Goal: Transaction & Acquisition: Purchase product/service

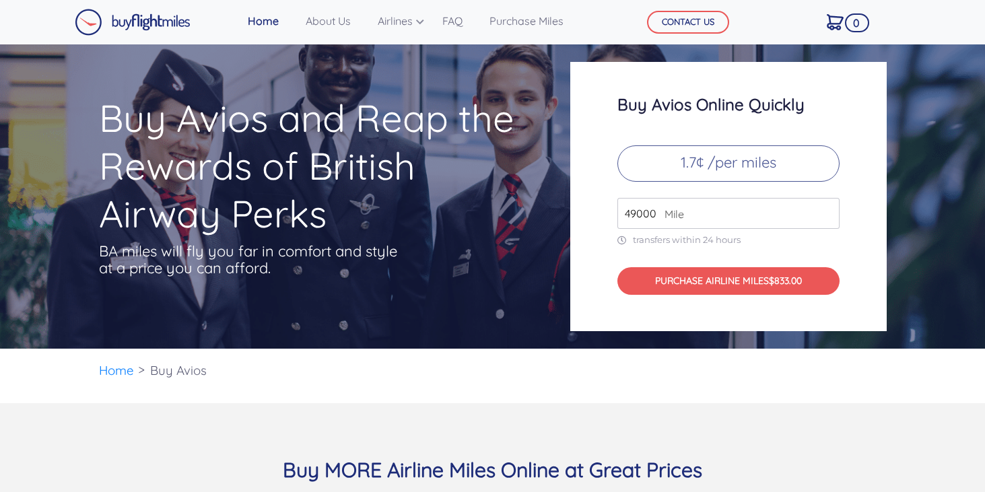
click at [643, 211] on input "49000" at bounding box center [728, 213] width 222 height 31
type input "2640"
click at [666, 357] on ul "Home Buy Avios" at bounding box center [493, 371] width 788 height 44
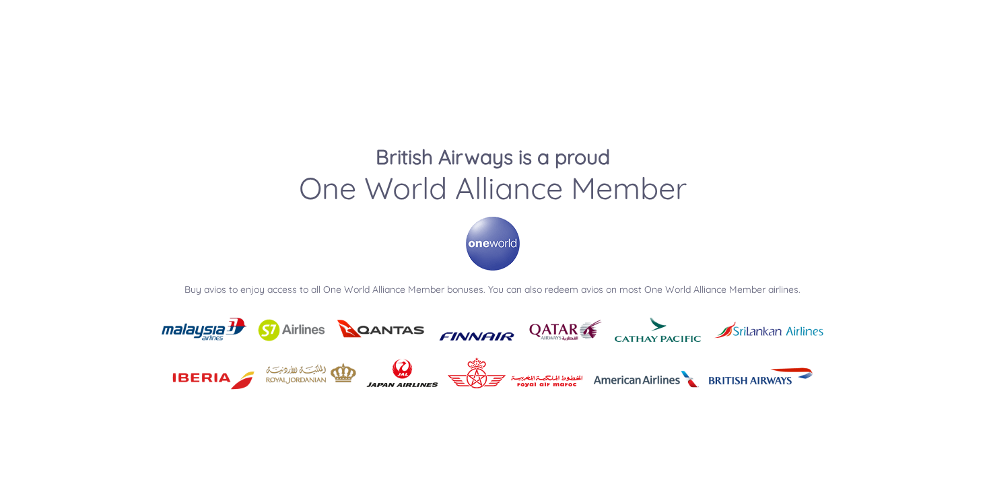
scroll to position [1807, 0]
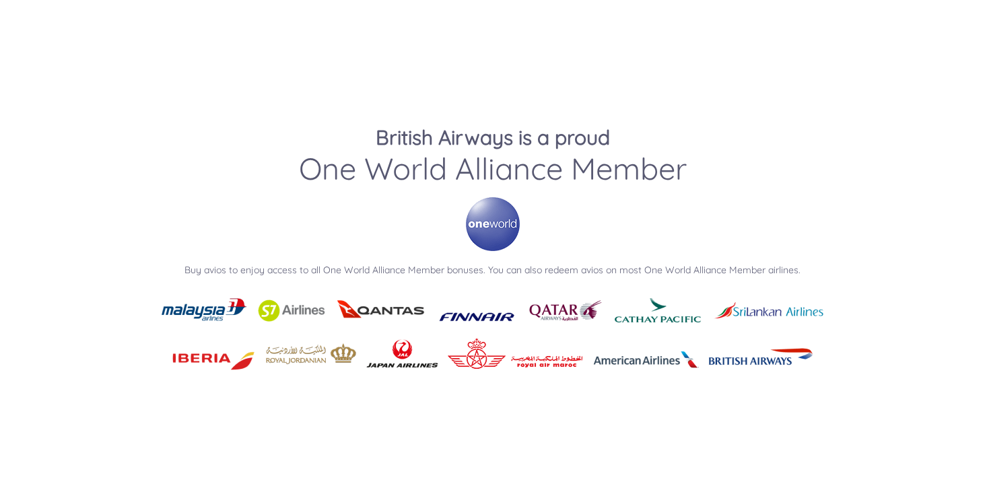
click at [210, 363] on img at bounding box center [213, 354] width 90 height 42
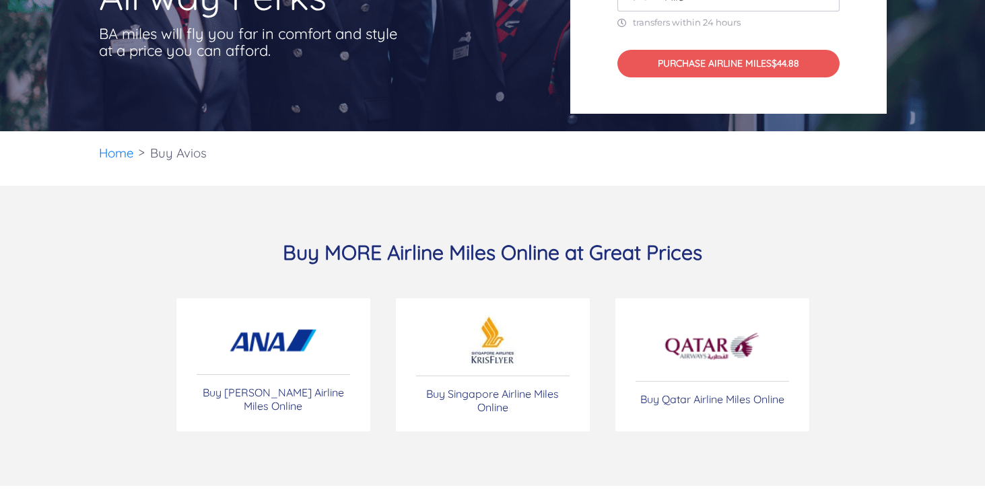
scroll to position [228, 0]
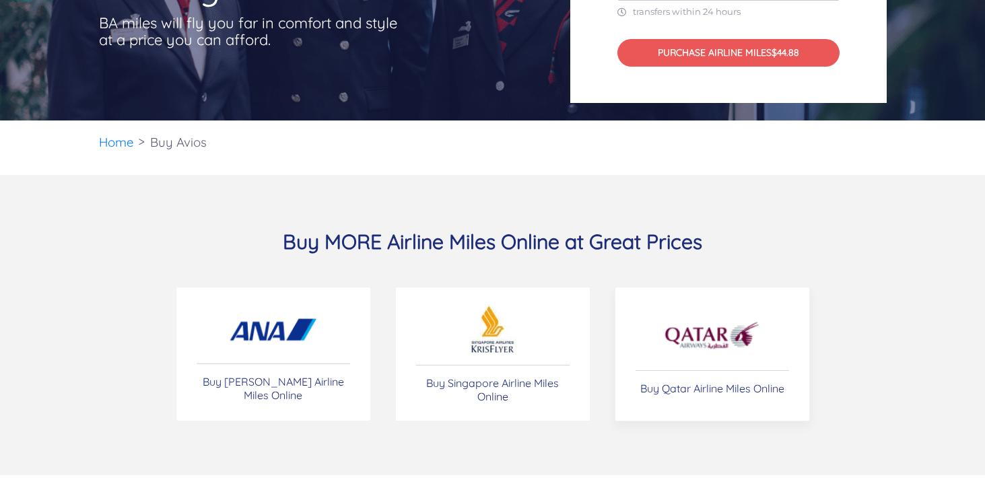
click at [705, 336] on img at bounding box center [712, 335] width 98 height 47
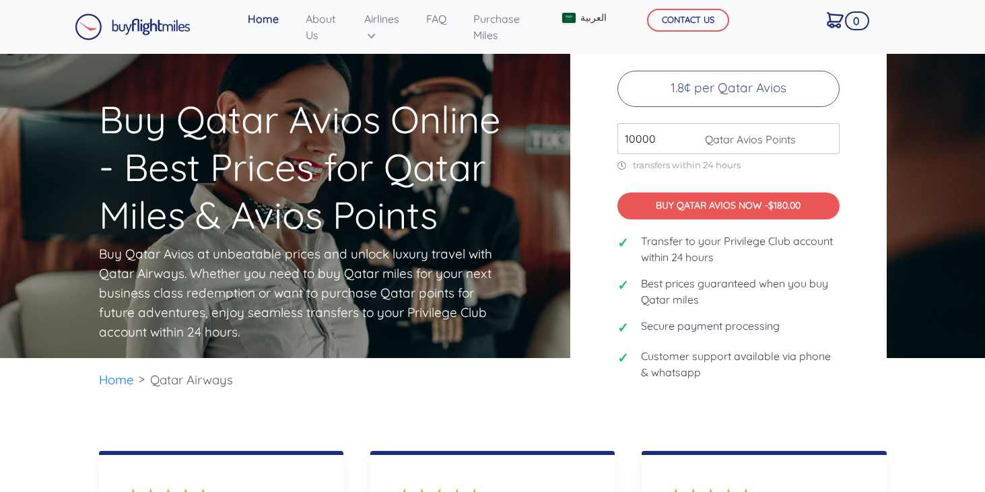
click at [637, 137] on input "10000" at bounding box center [728, 138] width 222 height 31
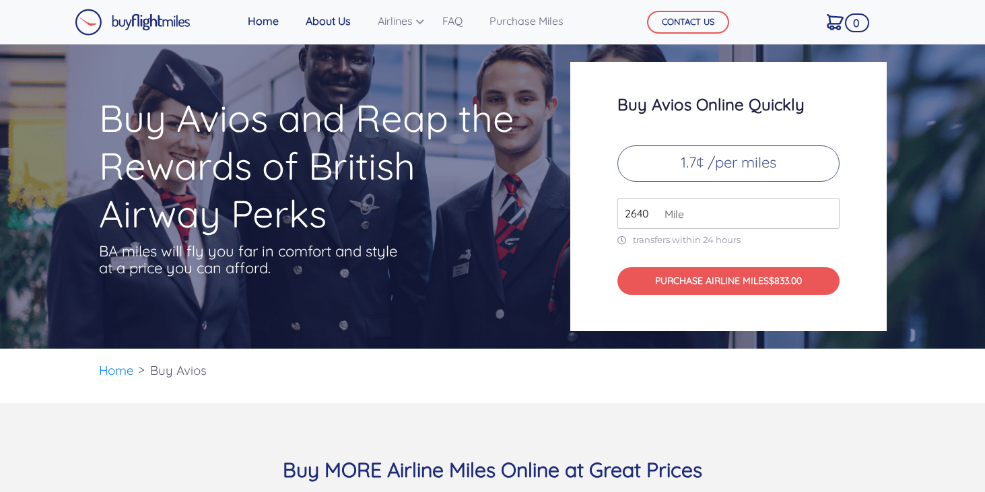
click at [315, 20] on link "About Us" at bounding box center [328, 20] width 56 height 27
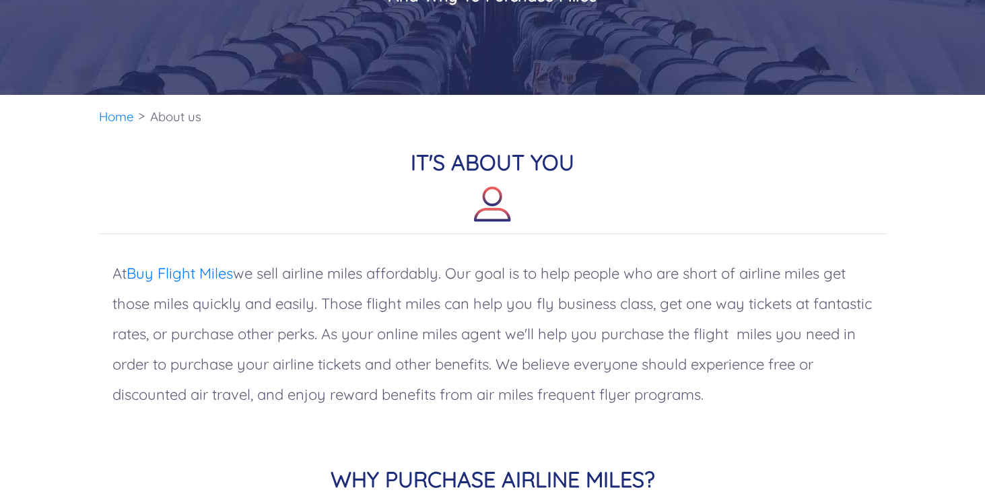
scroll to position [247, 0]
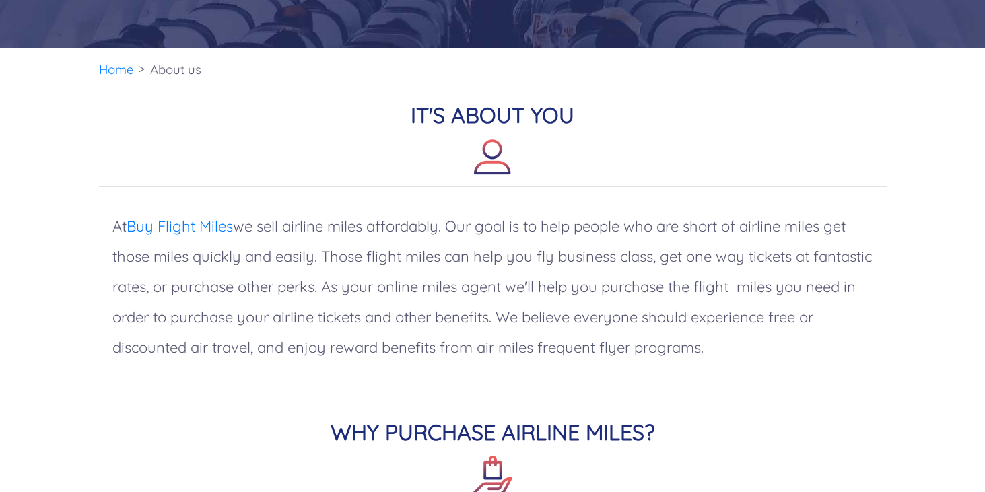
click at [497, 232] on p "At Buy Flight Miles we sell airline miles affordably. Our goal is to help peopl…" at bounding box center [493, 287] width 788 height 178
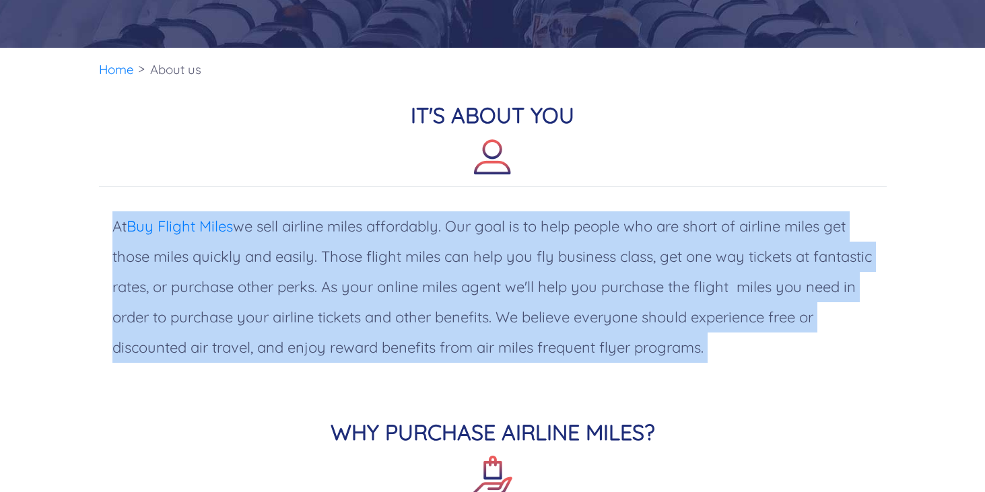
click at [497, 232] on p "At Buy Flight Miles we sell airline miles affordably. Our goal is to help peopl…" at bounding box center [493, 287] width 788 height 178
click at [448, 314] on p "At Buy Flight Miles we sell airline miles affordably. Our goal is to help peopl…" at bounding box center [493, 287] width 788 height 178
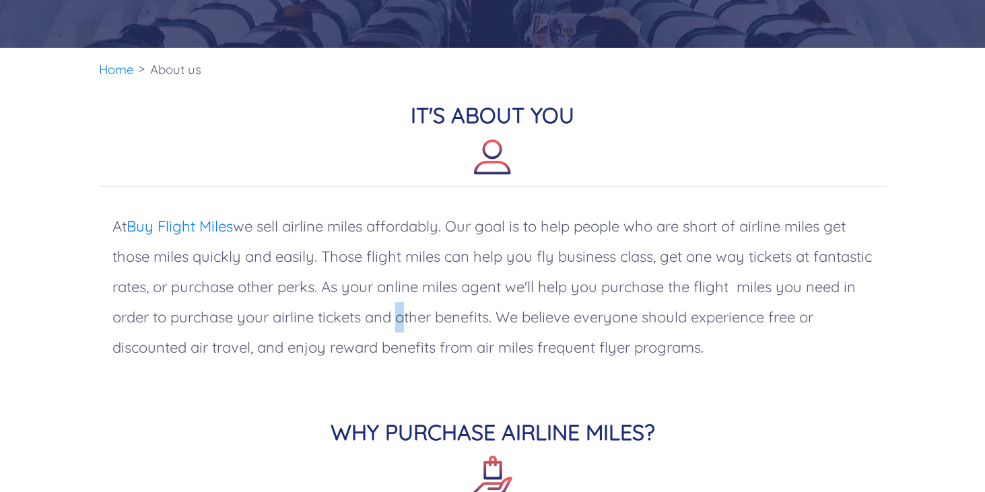
click at [448, 314] on p "At Buy Flight Miles we sell airline miles affordably. Our goal is to help peopl…" at bounding box center [493, 287] width 788 height 178
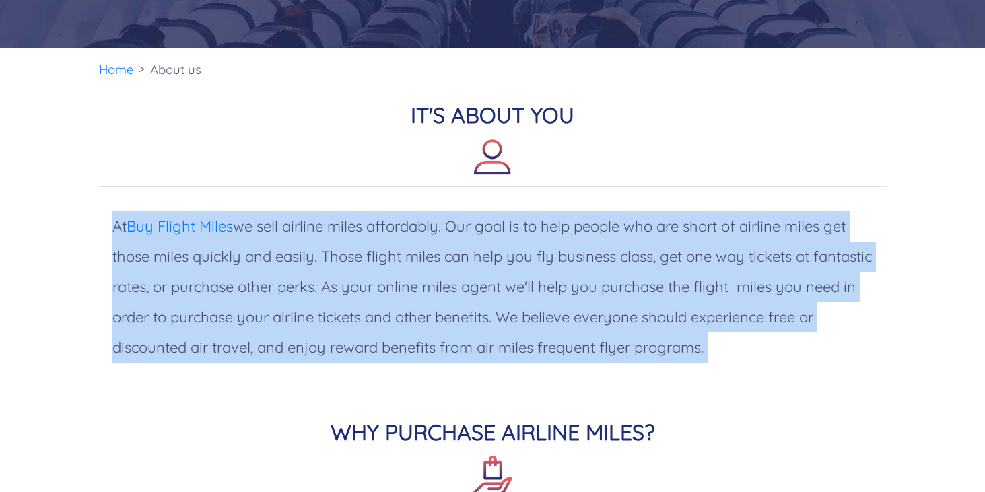
click at [448, 314] on p "At Buy Flight Miles we sell airline miles affordably. Our goal is to help peopl…" at bounding box center [493, 287] width 788 height 178
click at [563, 256] on p "At Buy Flight Miles we sell airline miles affordably. Our goal is to help peopl…" at bounding box center [493, 287] width 788 height 178
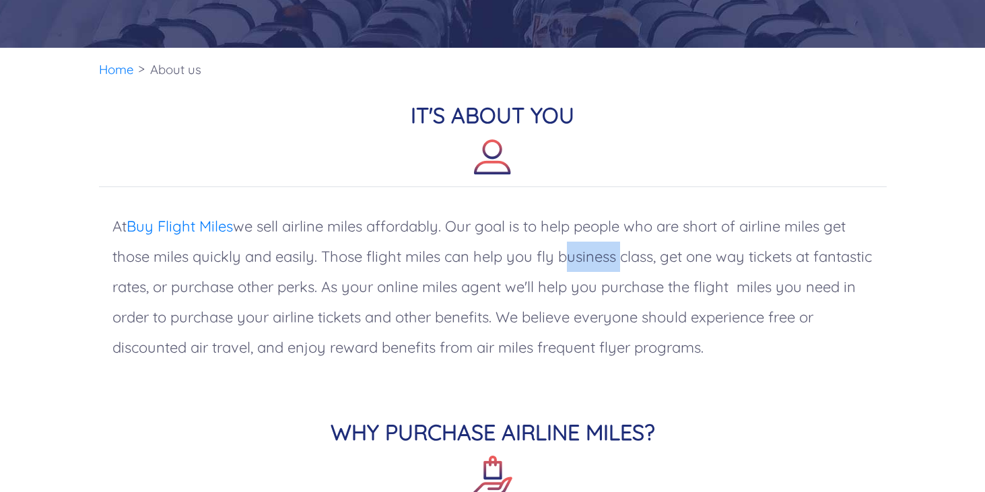
click at [563, 256] on p "At Buy Flight Miles we sell airline miles affordably. Our goal is to help peopl…" at bounding box center [493, 287] width 788 height 178
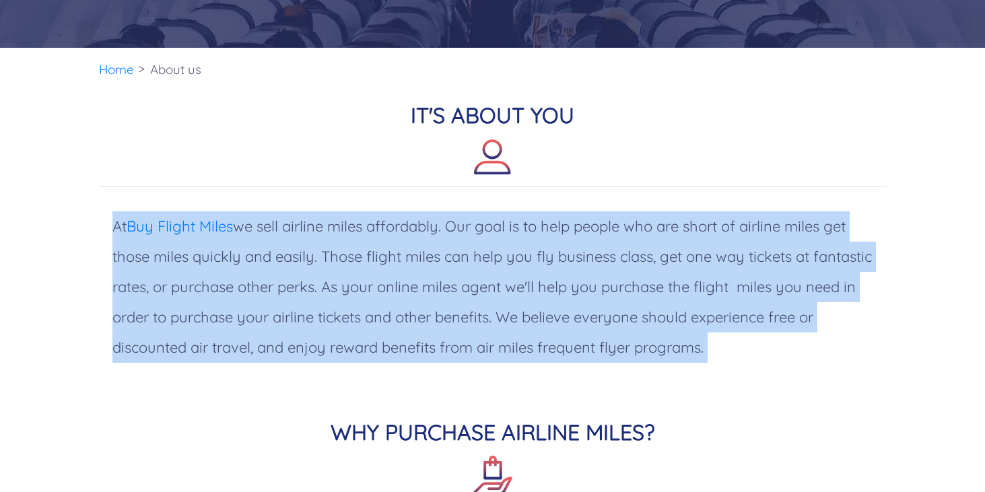
click at [563, 256] on p "At Buy Flight Miles we sell airline miles affordably. Our goal is to help peopl…" at bounding box center [493, 287] width 788 height 178
click at [474, 312] on p "At Buy Flight Miles we sell airline miles affordably. Our goal is to help peopl…" at bounding box center [493, 287] width 788 height 178
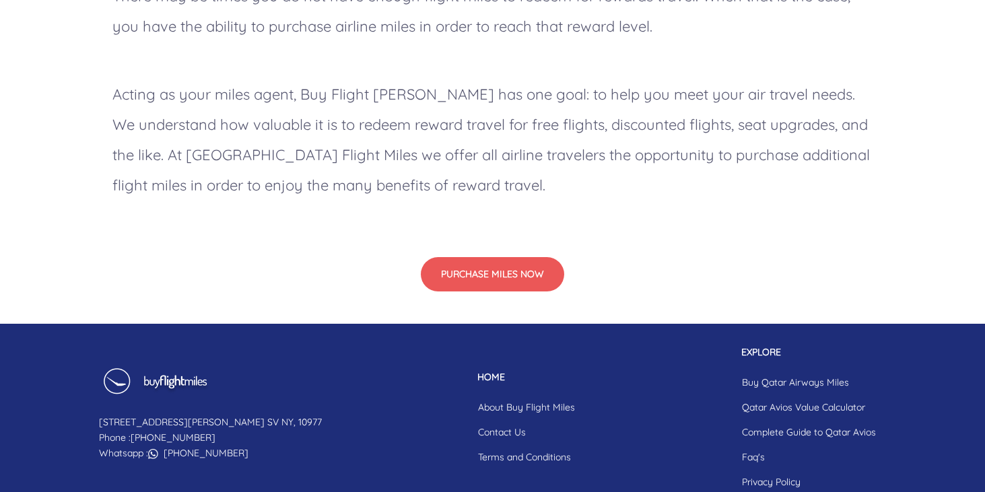
scroll to position [1190, 0]
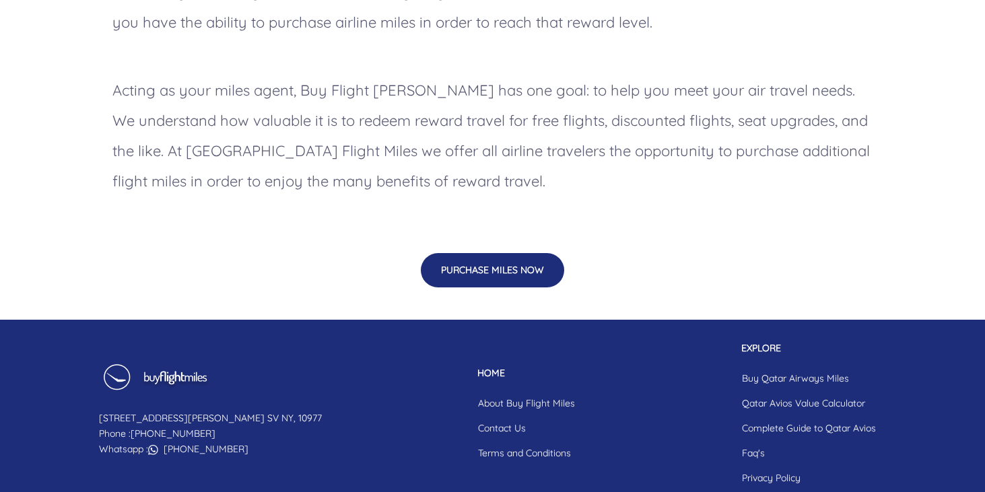
click at [483, 273] on button "PURCHASE MILES NOW" at bounding box center [492, 270] width 143 height 34
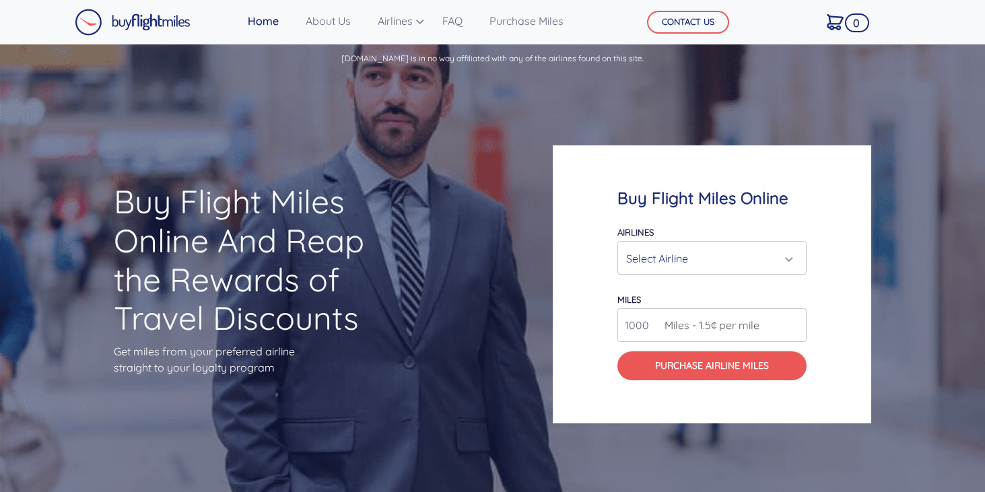
click at [687, 264] on div "Select Airline" at bounding box center [708, 259] width 164 height 26
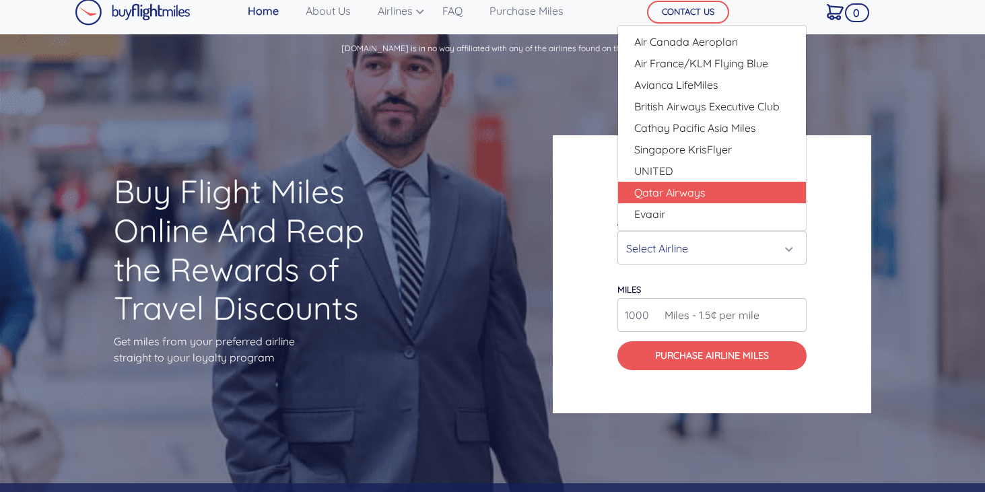
scroll to position [7, 0]
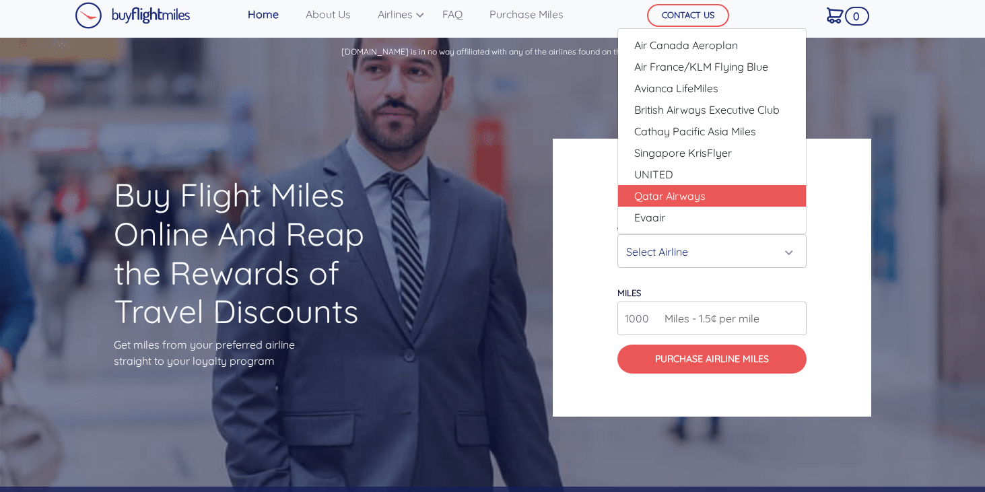
click at [677, 197] on span "Qatar Airways" at bounding box center [669, 196] width 71 height 16
select select "Qatar Airways"
type input "10000"
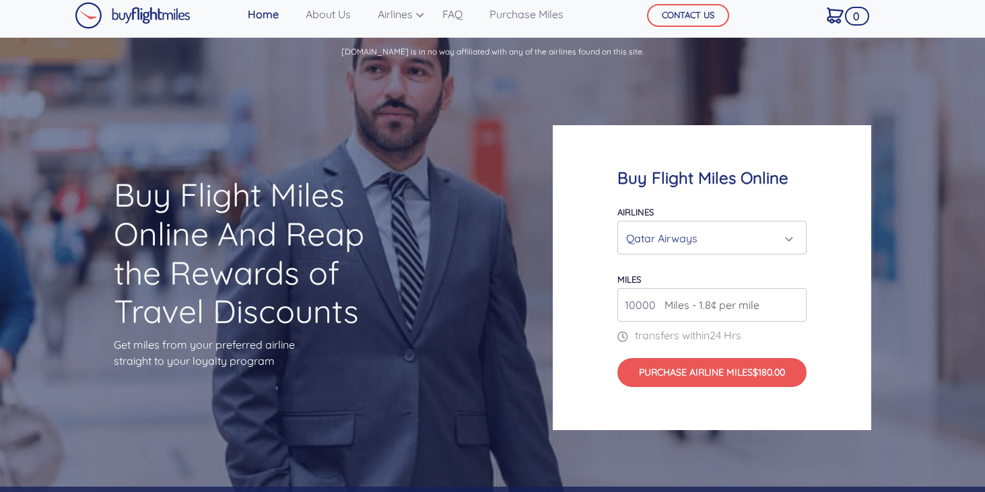
click at [679, 228] on div "Qatar Airways" at bounding box center [708, 238] width 164 height 26
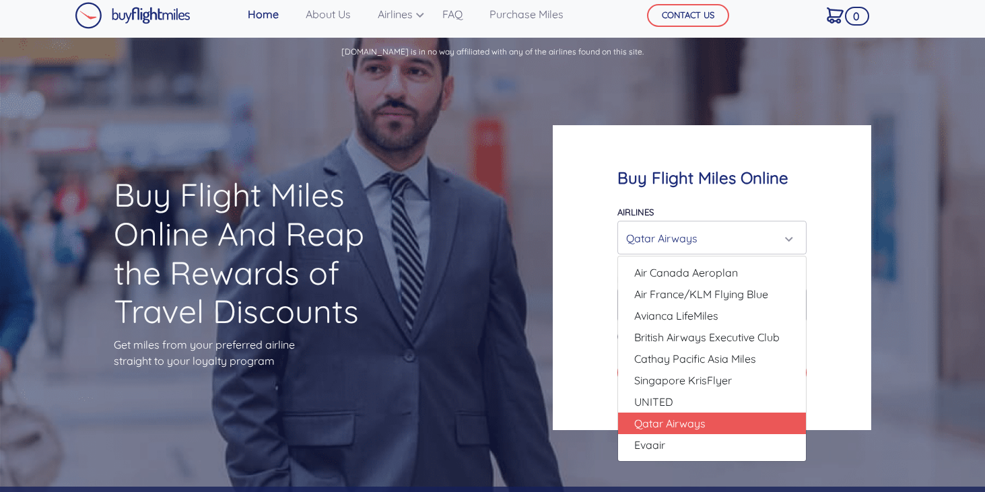
click at [596, 357] on div "Buy Flight Miles Online Airlines Air Canada Aeroplan Air France/KLM Flying Blue…" at bounding box center [712, 278] width 318 height 306
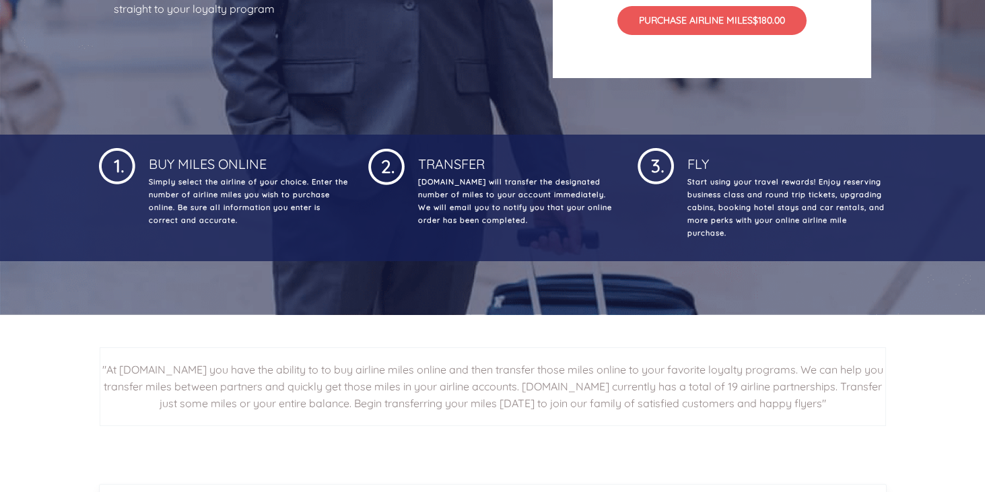
scroll to position [407, 0]
